Goal: Information Seeking & Learning: Learn about a topic

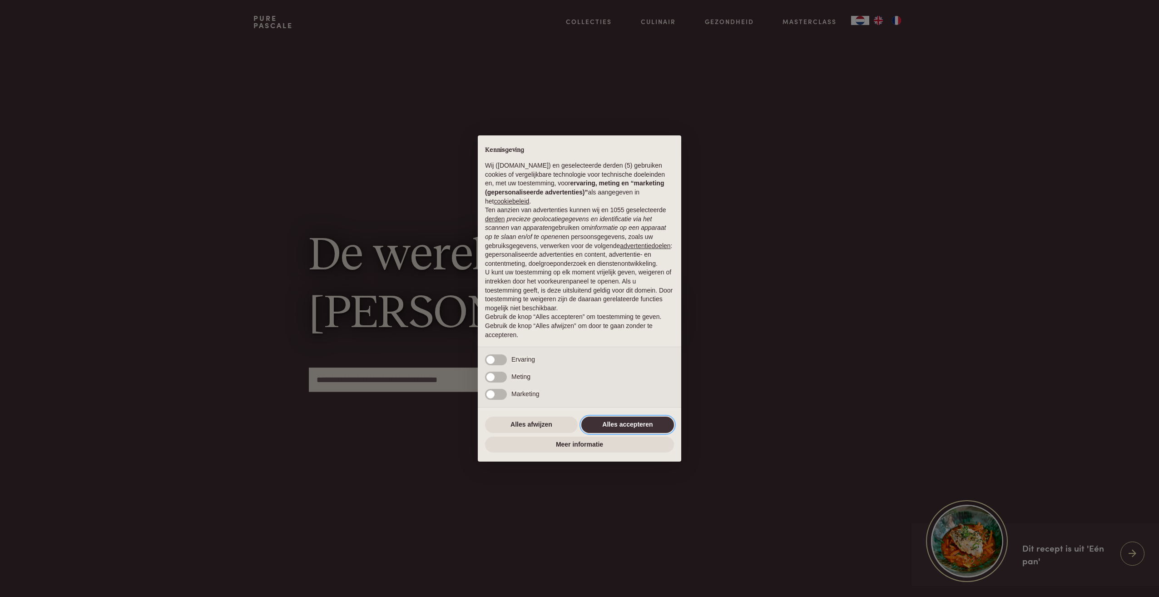
click at [628, 427] on button "Alles accepteren" at bounding box center [627, 424] width 93 height 16
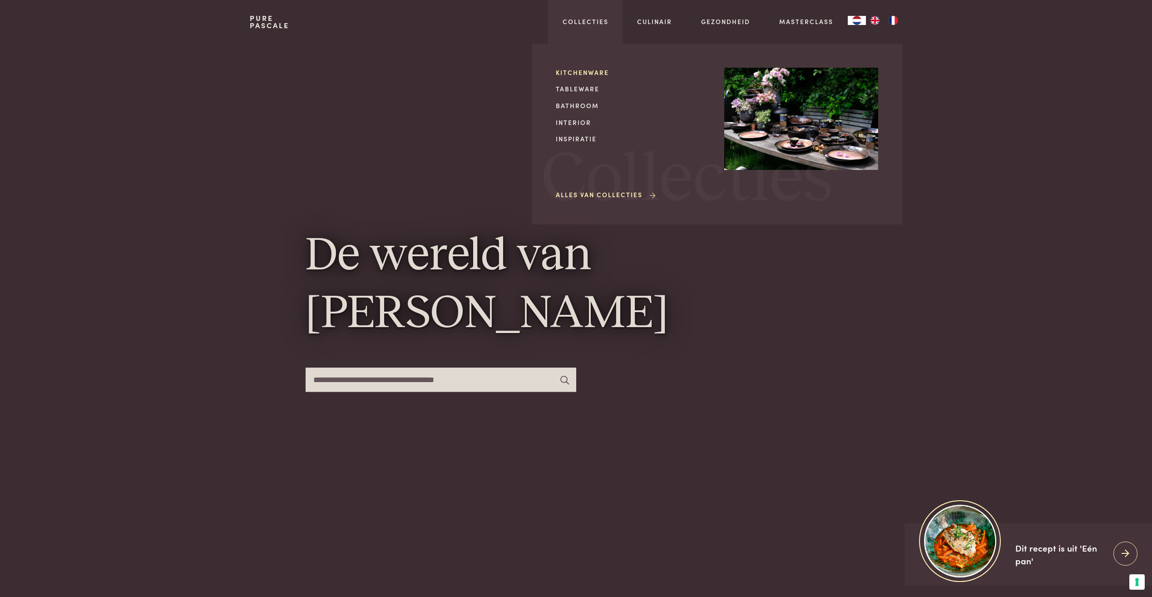
click at [581, 73] on link "Kitchenware" at bounding box center [633, 73] width 154 height 10
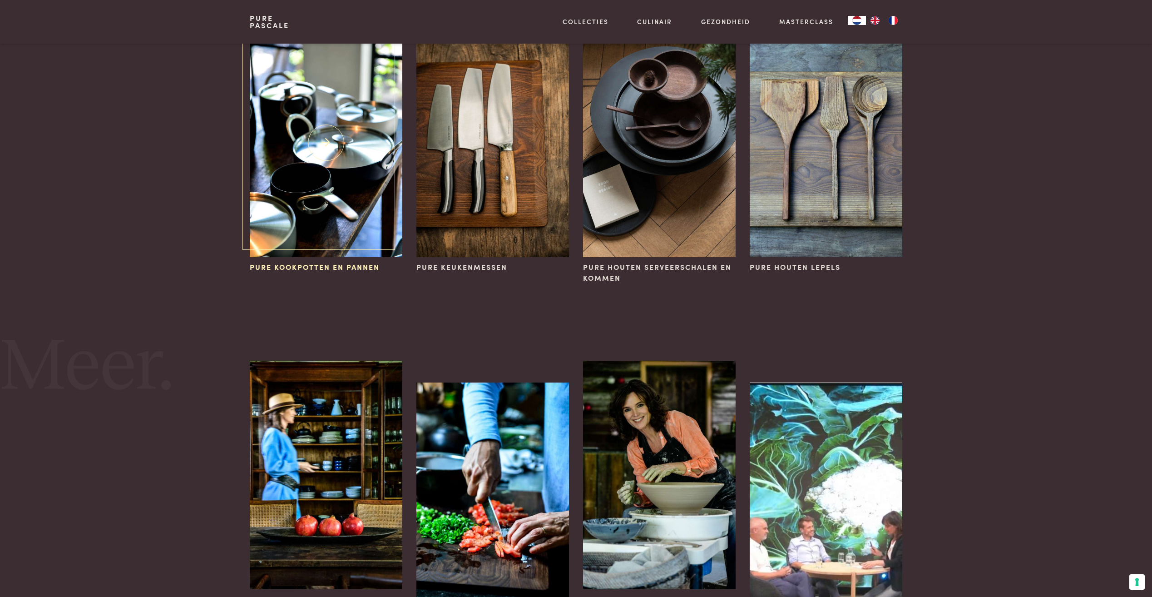
scroll to position [91, 0]
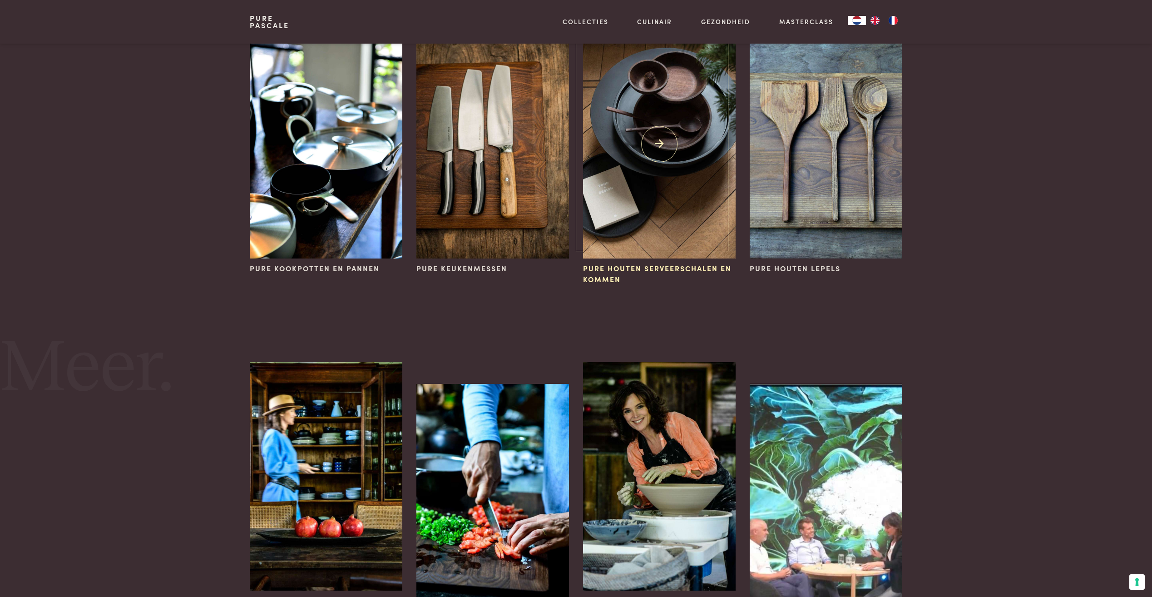
click at [656, 159] on img at bounding box center [659, 144] width 152 height 228
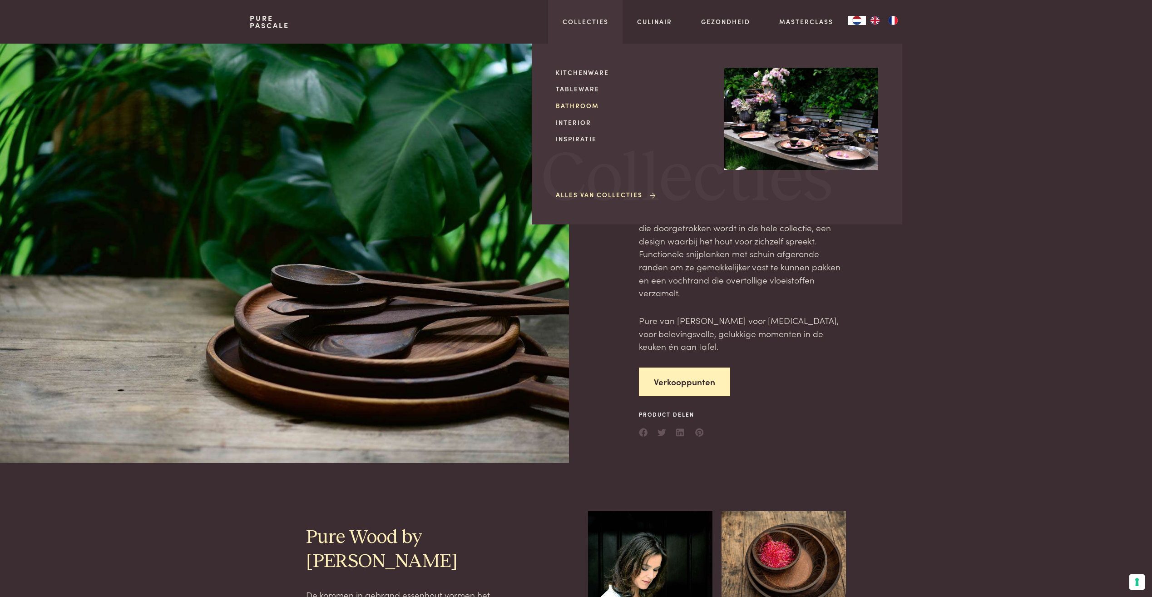
click at [565, 109] on link "Bathroom" at bounding box center [633, 106] width 154 height 10
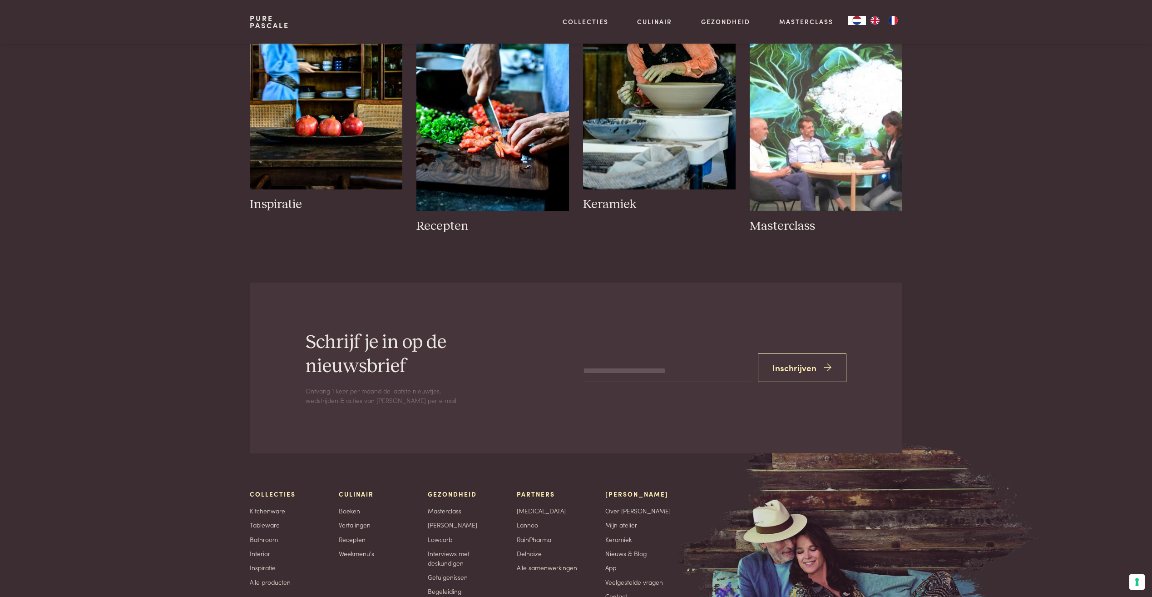
scroll to position [499, 0]
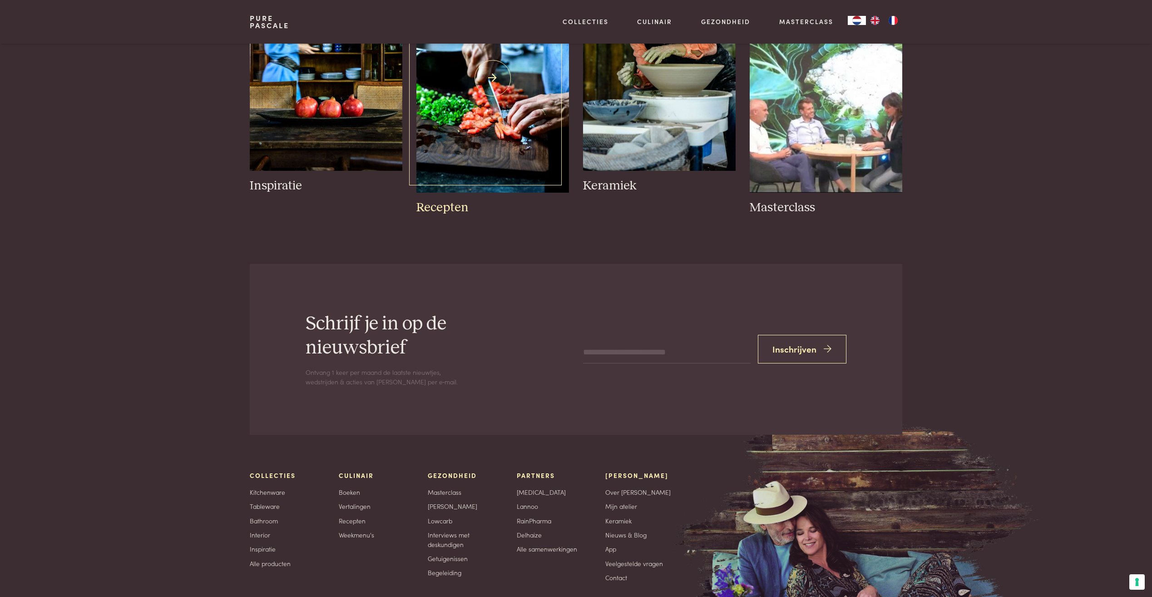
click at [446, 207] on h3 "Recepten" at bounding box center [492, 208] width 152 height 16
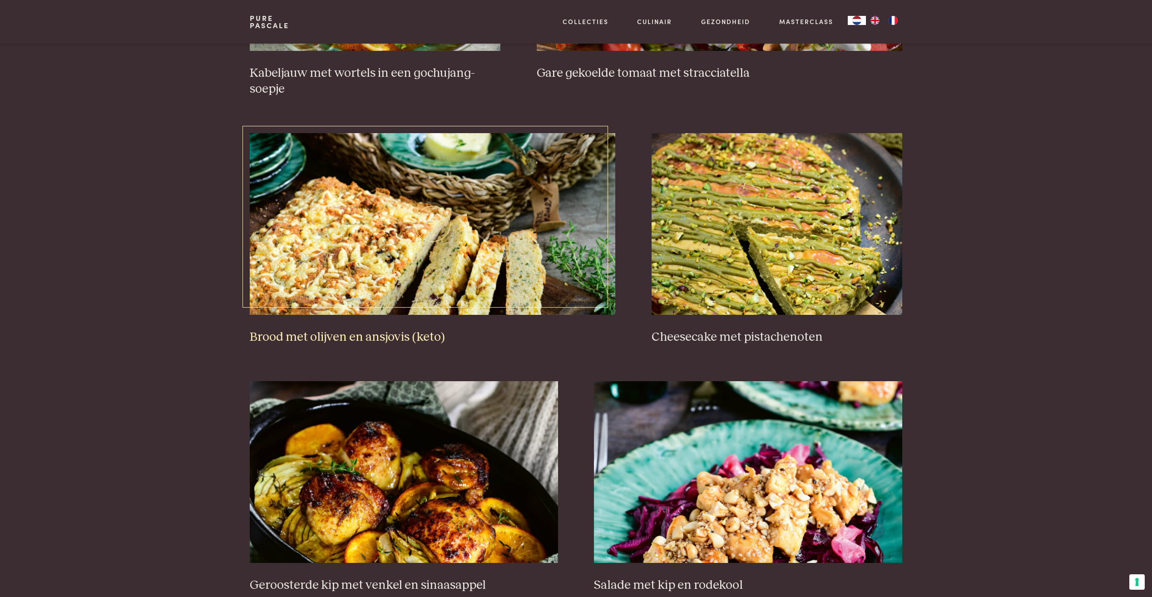
scroll to position [817, 0]
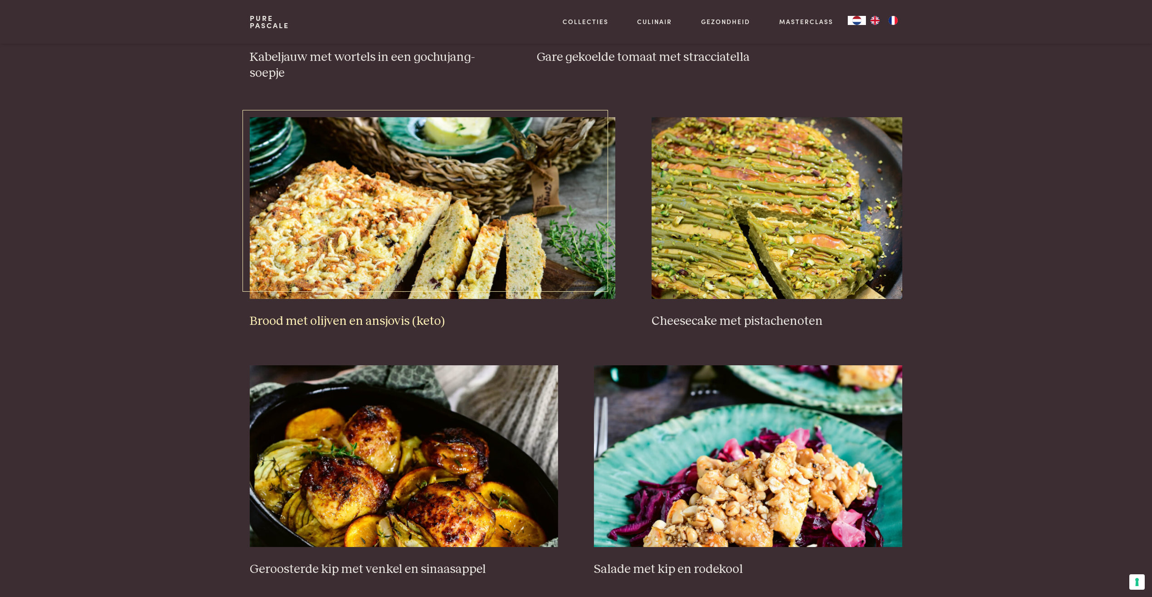
click at [387, 262] on img at bounding box center [432, 208] width 365 height 182
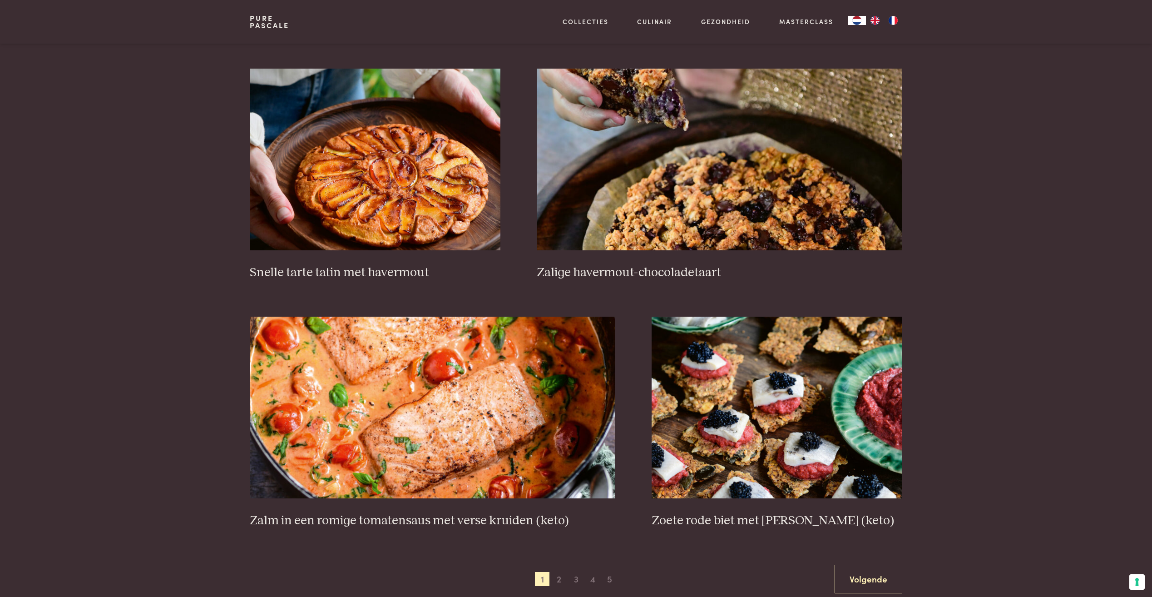
scroll to position [1362, 0]
click at [557, 572] on span "2" at bounding box center [559, 578] width 15 height 15
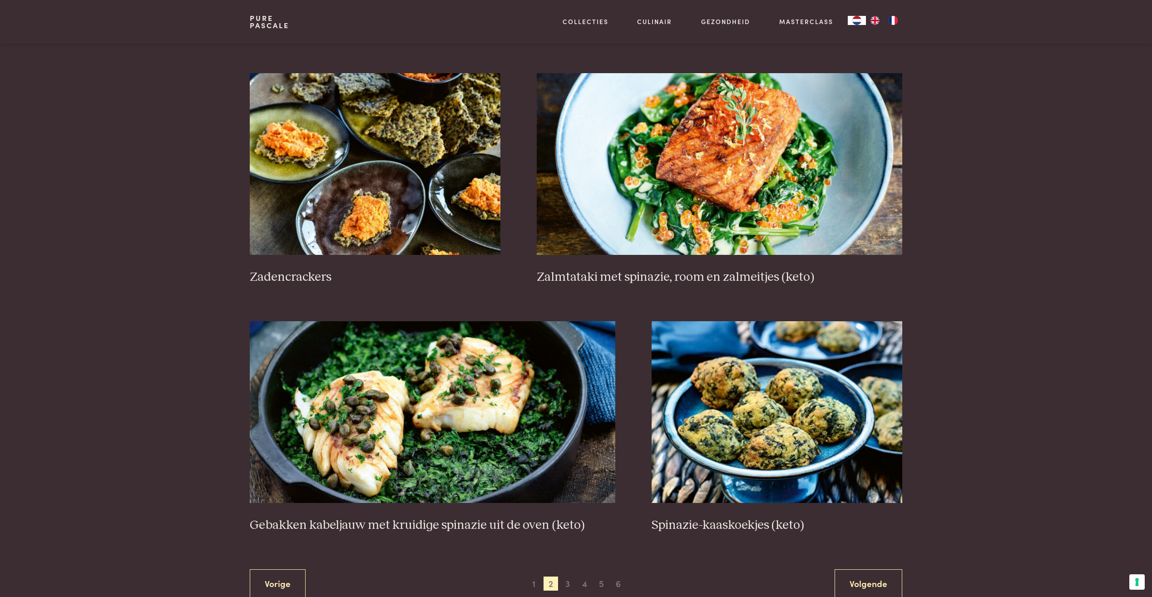
scroll to position [1389, 0]
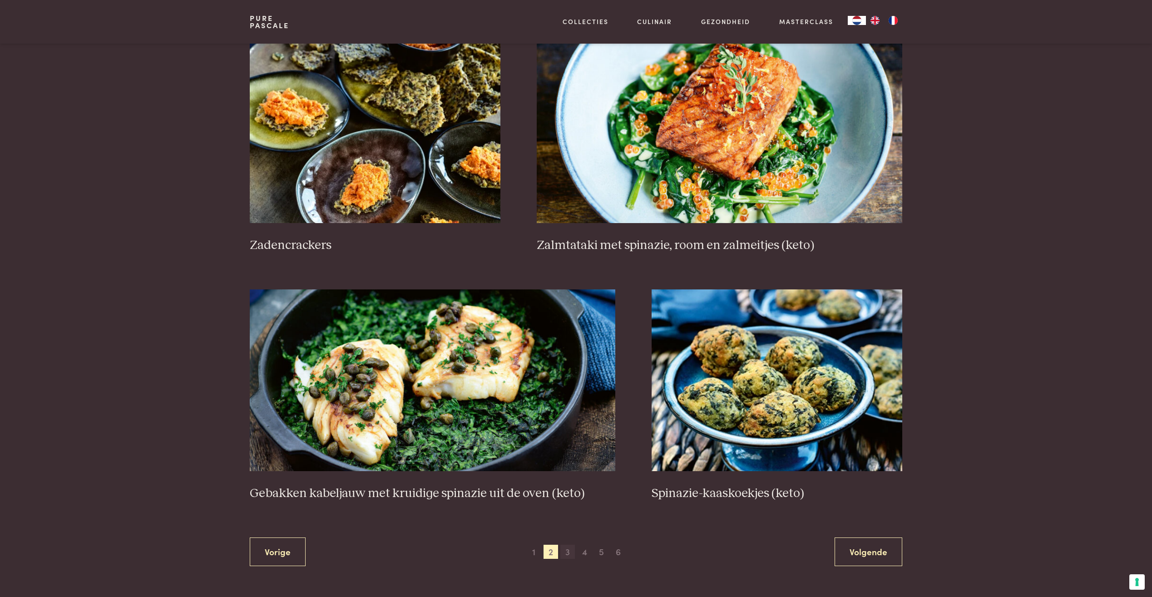
click at [564, 555] on span "3" at bounding box center [567, 551] width 15 height 15
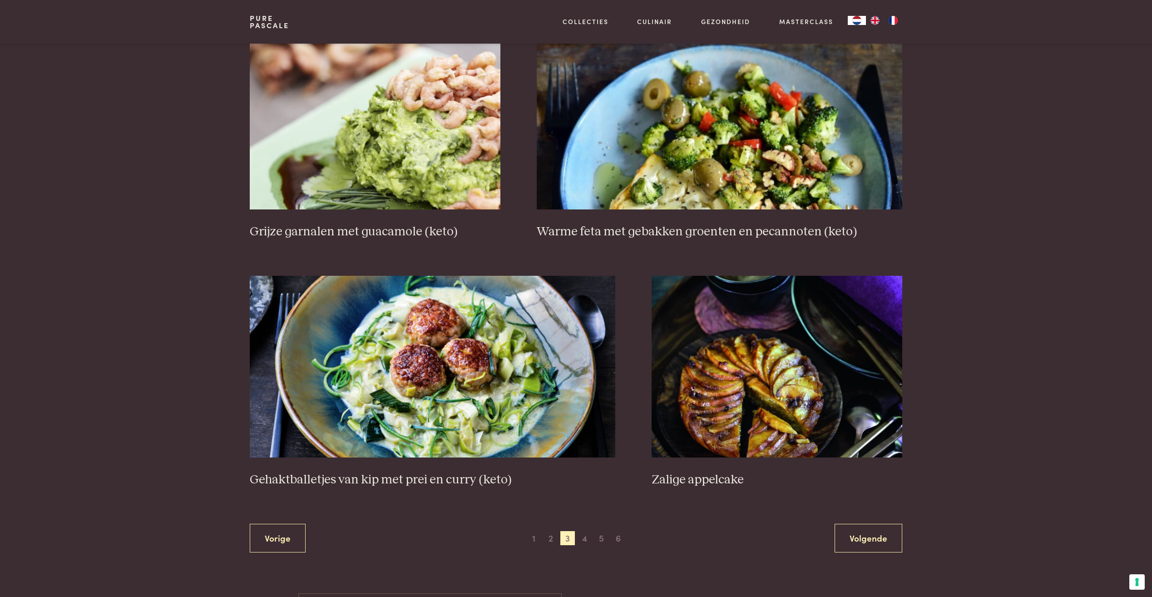
scroll to position [1434, 0]
click at [716, 434] on img at bounding box center [777, 366] width 251 height 182
click at [584, 535] on span "4" at bounding box center [584, 537] width 15 height 15
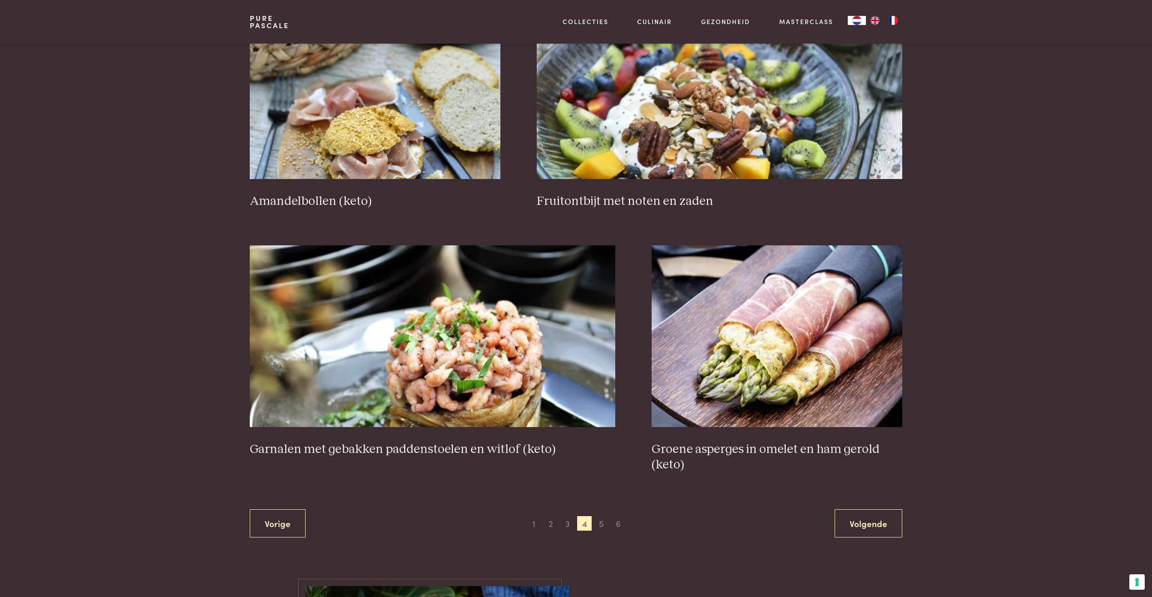
scroll to position [1434, 0]
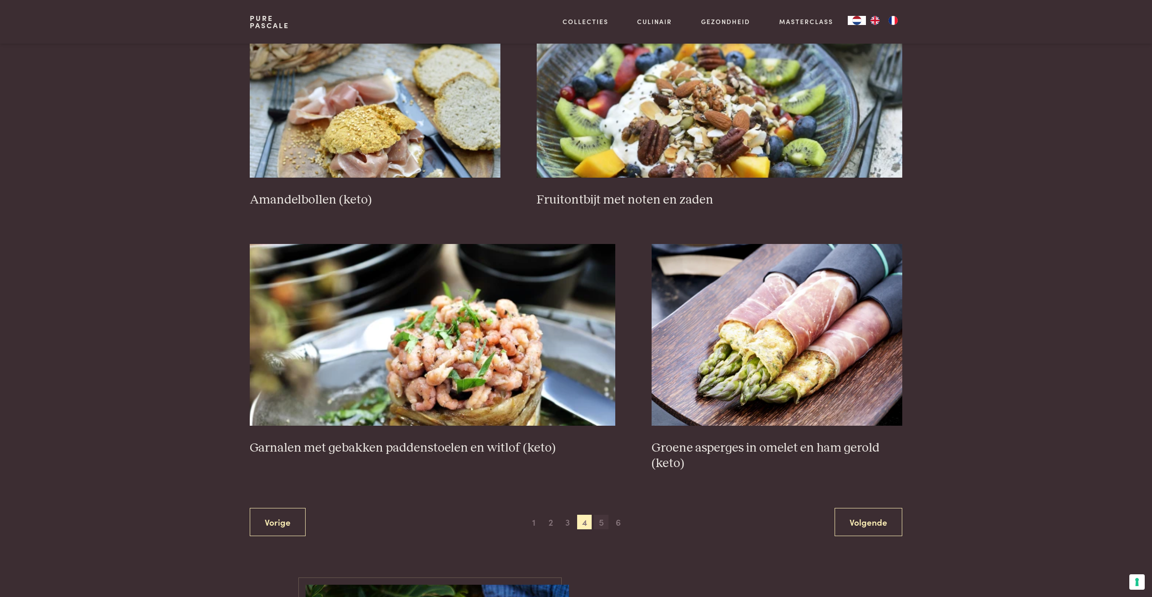
click at [603, 523] on span "5" at bounding box center [601, 521] width 15 height 15
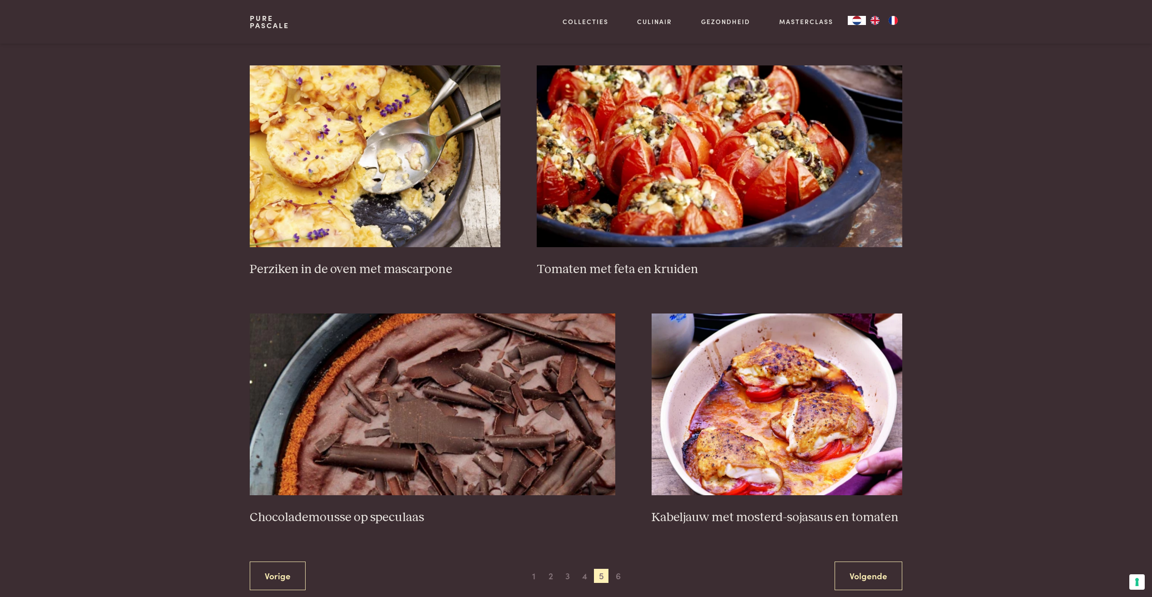
scroll to position [1389, 0]
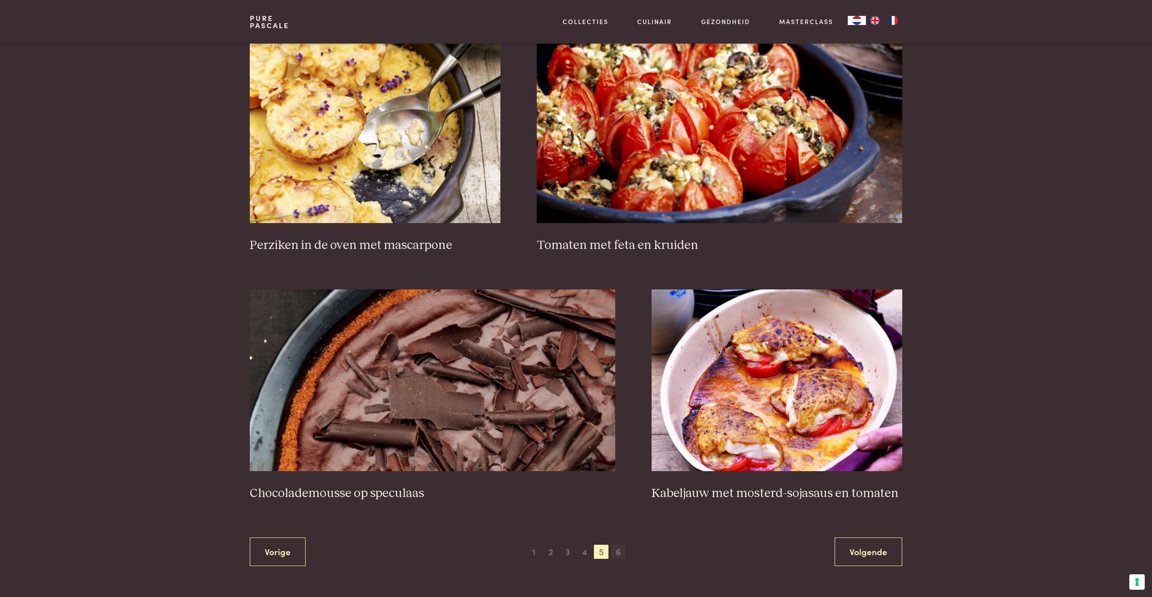
click at [620, 553] on span "6" at bounding box center [618, 551] width 15 height 15
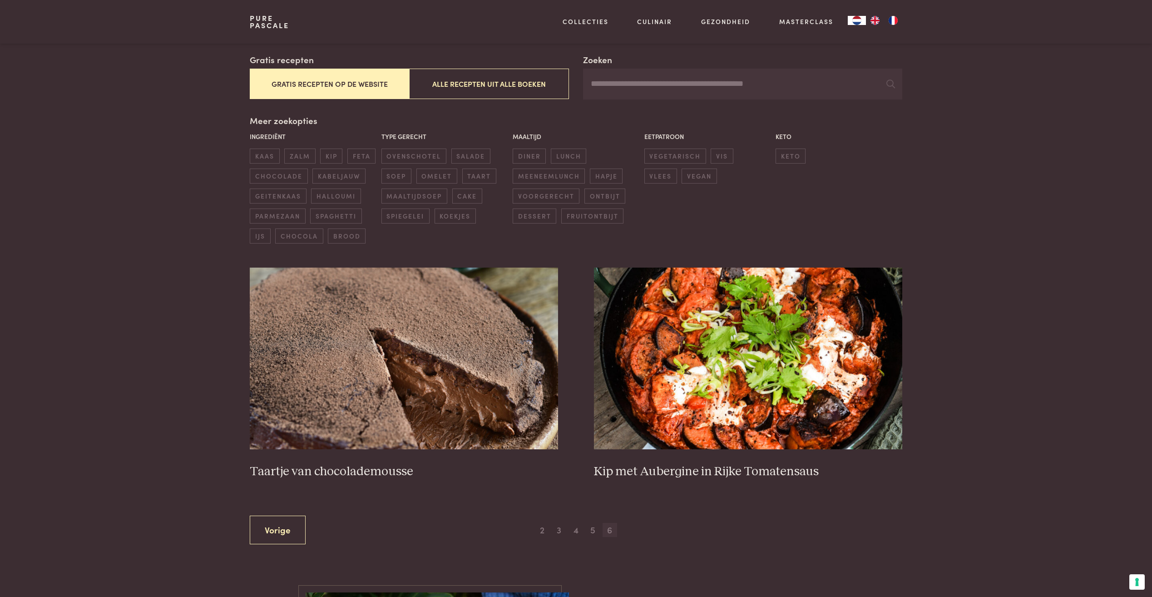
scroll to position [156, 0]
click at [489, 89] on button "Alle recepten uit alle boeken" at bounding box center [488, 83] width 159 height 30
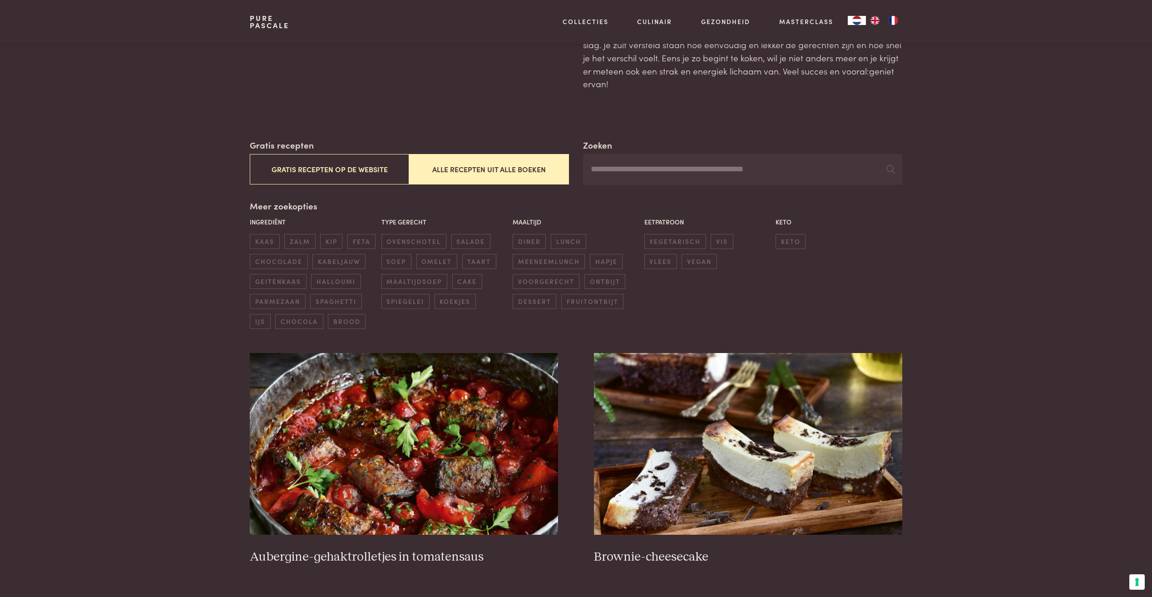
scroll to position [27, 0]
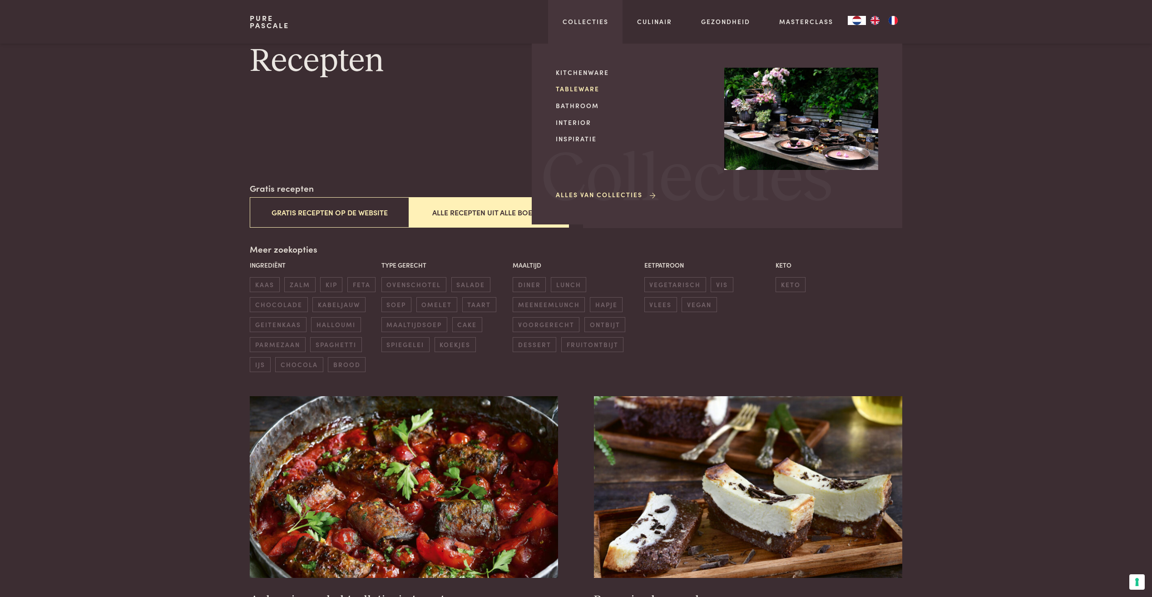
click at [570, 88] on link "Tableware" at bounding box center [633, 89] width 154 height 10
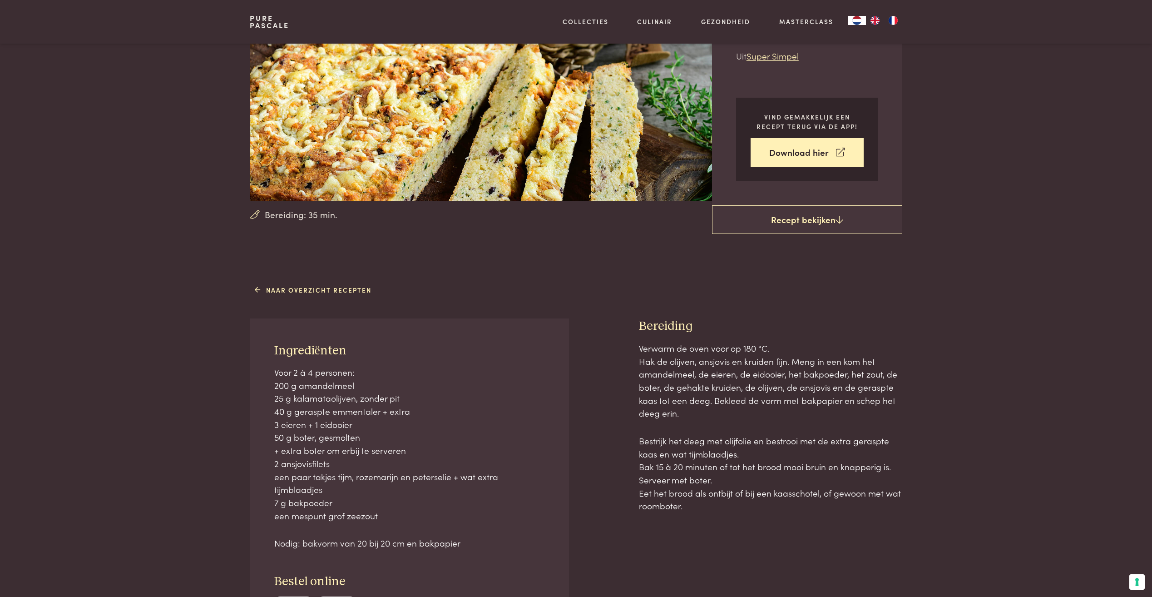
scroll to position [136, 0]
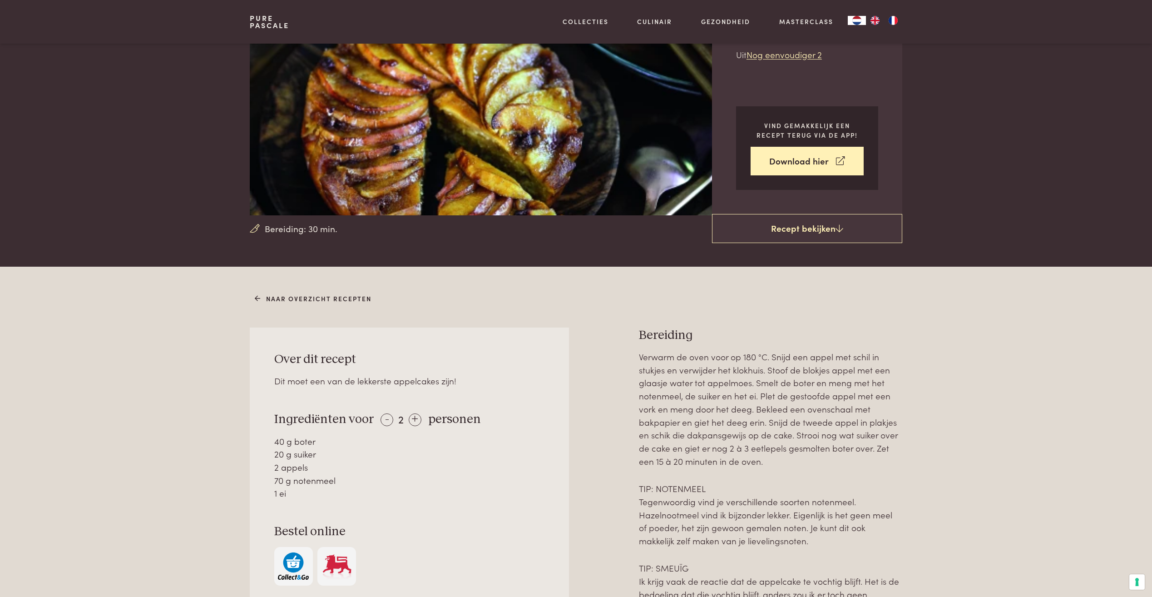
scroll to position [136, 0]
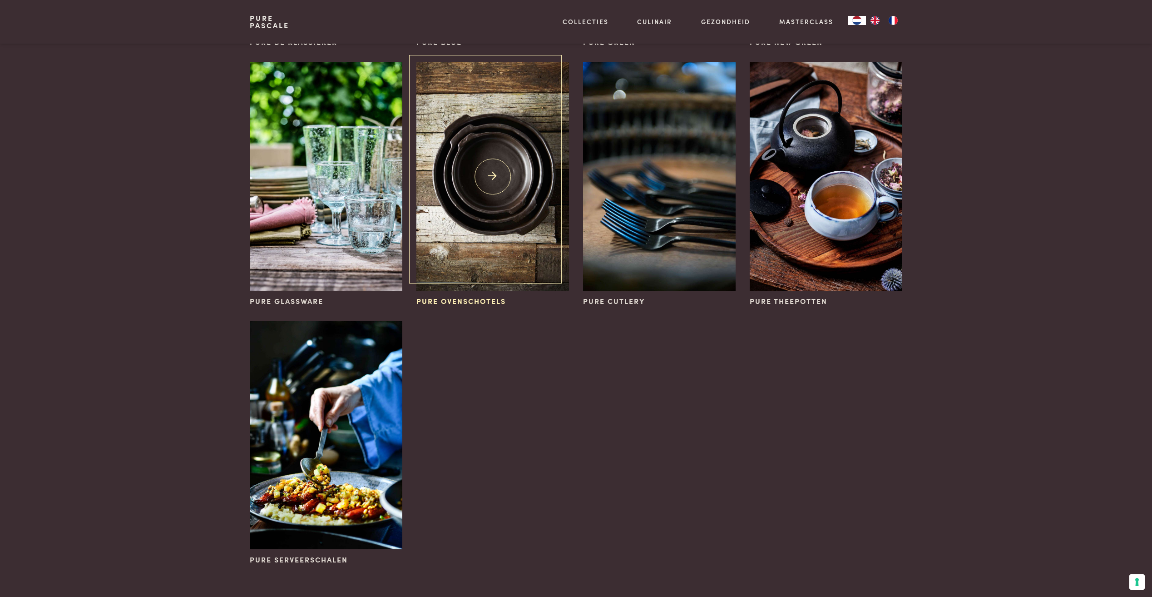
scroll to position [318, 0]
click at [504, 224] on img at bounding box center [492, 175] width 152 height 228
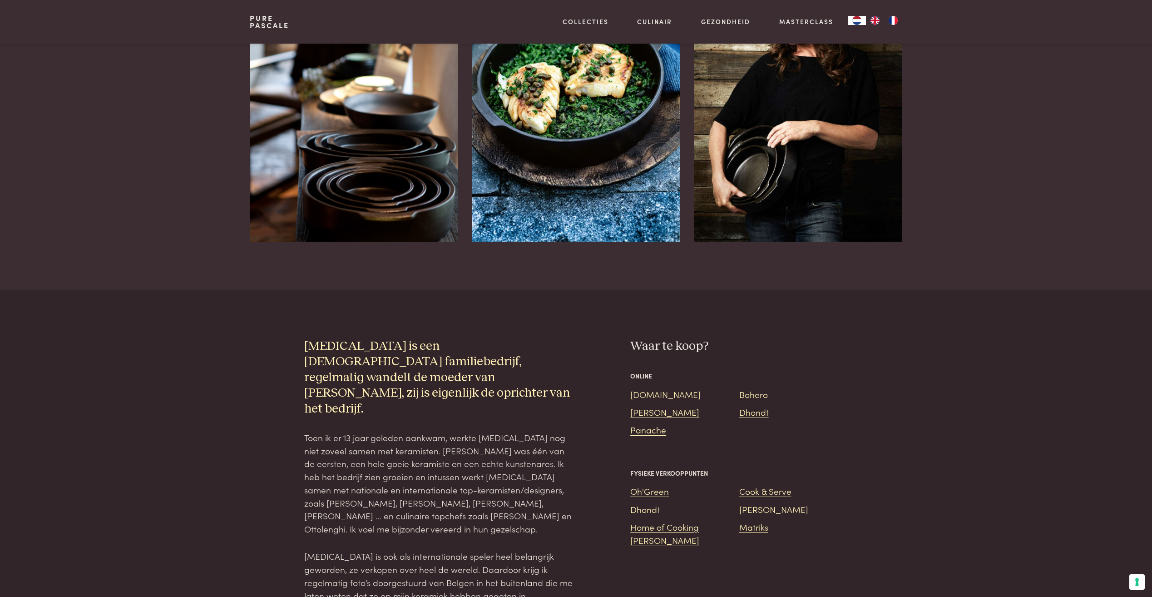
scroll to position [772, 0]
click at [647, 405] on link "[PERSON_NAME]" at bounding box center [664, 411] width 69 height 12
